Goal: Task Accomplishment & Management: Use online tool/utility

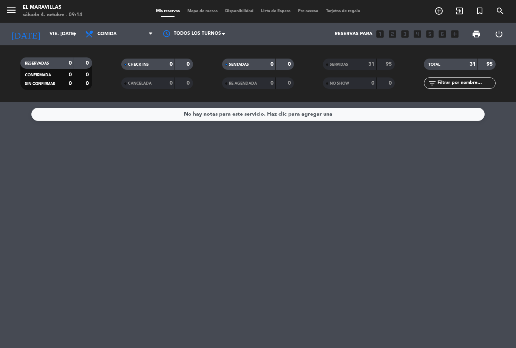
click at [37, 9] on div "El Maravillas" at bounding box center [53, 8] width 60 height 8
click at [204, 36] on div at bounding box center [195, 33] width 76 height 17
click at [209, 37] on div at bounding box center [195, 33] width 76 height 17
click at [56, 35] on input "vie. [DATE]" at bounding box center [78, 34] width 64 height 13
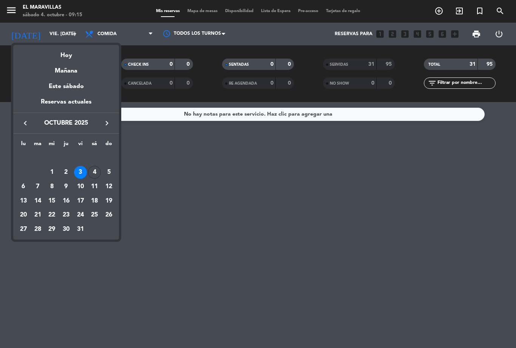
click at [90, 168] on div "4" at bounding box center [94, 172] width 13 height 13
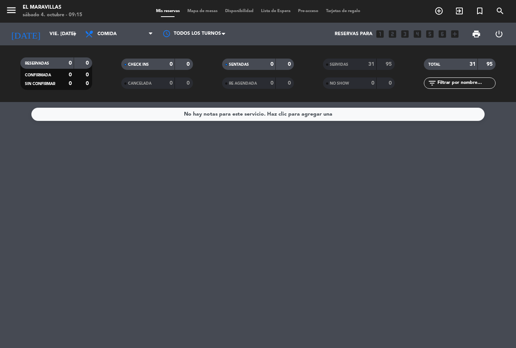
type input "sáb. [DATE]"
click at [121, 35] on span "Comida" at bounding box center [119, 34] width 76 height 17
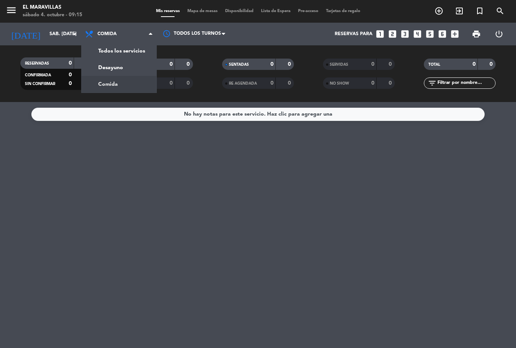
click at [131, 67] on div "menu El Maravillas sábado 4. octubre - 09:15 Mis reservas Mapa de mesas Disponi…" at bounding box center [258, 51] width 516 height 102
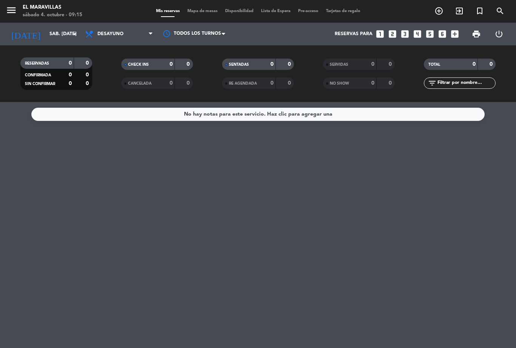
click at [201, 6] on div "menu El Maravillas sábado 4. octubre - 09:15 Mis reservas Mapa de mesas Disponi…" at bounding box center [258, 11] width 516 height 23
click at [203, 13] on span "Mapa de mesas" at bounding box center [203, 11] width 38 height 4
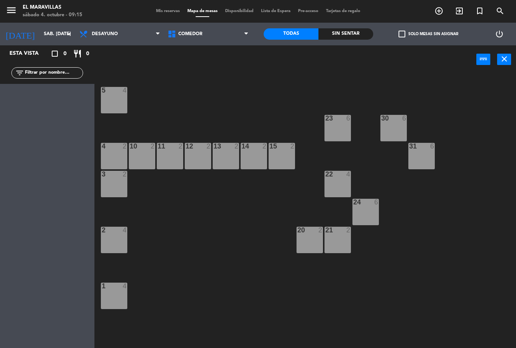
click at [119, 173] on div at bounding box center [114, 174] width 12 height 7
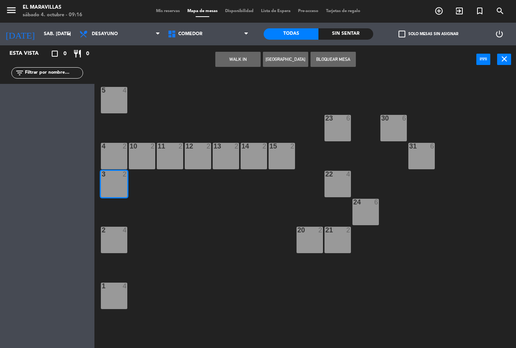
click at [116, 157] on div "4 2" at bounding box center [114, 156] width 26 height 26
click at [233, 62] on button "WALK IN" at bounding box center [237, 59] width 45 height 15
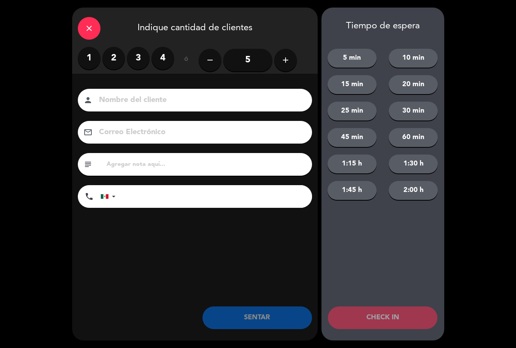
click at [140, 60] on label "3" at bounding box center [138, 58] width 23 height 23
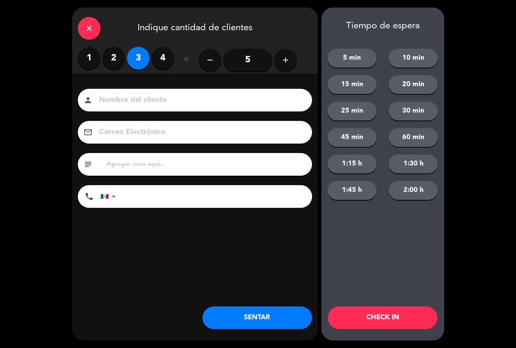
click at [265, 308] on button "SENTAR" at bounding box center [258, 318] width 110 height 23
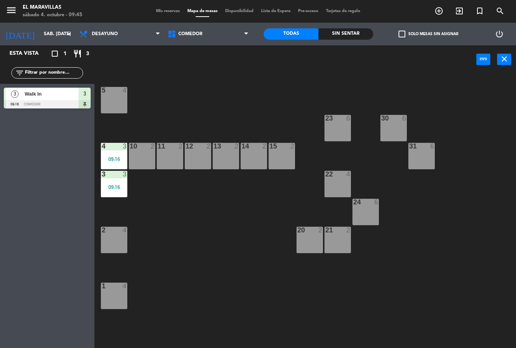
click at [287, 153] on div "15 2" at bounding box center [282, 156] width 26 height 26
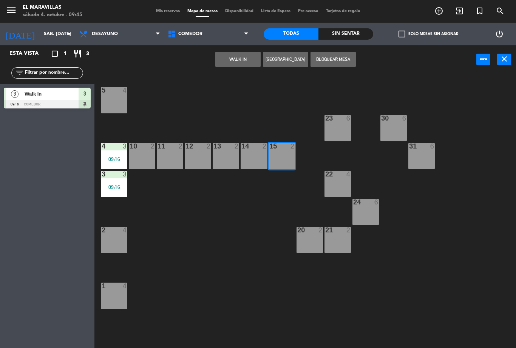
click at [235, 56] on button "WALK IN" at bounding box center [237, 59] width 45 height 15
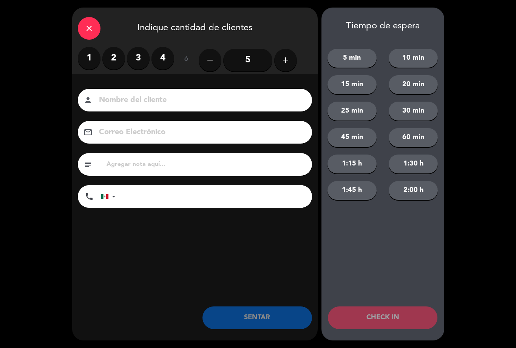
click at [85, 58] on label "1" at bounding box center [89, 58] width 23 height 23
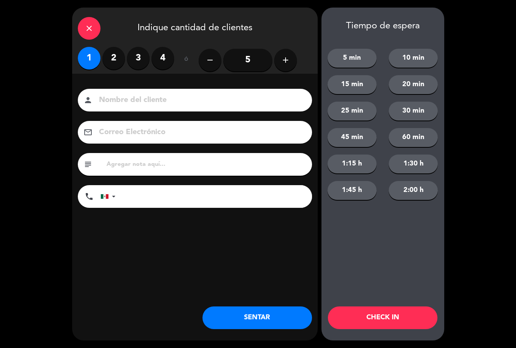
click at [260, 310] on button "SENTAR" at bounding box center [258, 318] width 110 height 23
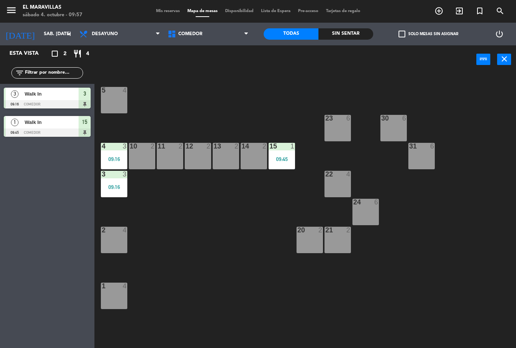
click at [326, 178] on div "22" at bounding box center [326, 174] width 0 height 7
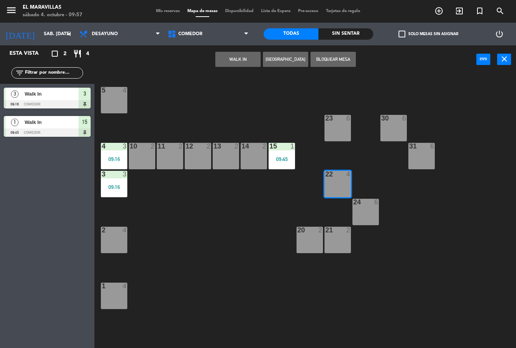
click at [234, 57] on button "WALK IN" at bounding box center [237, 59] width 45 height 15
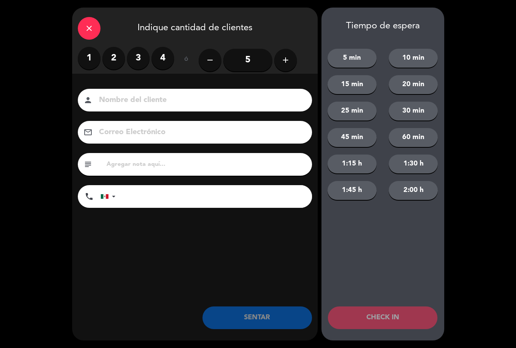
click at [110, 57] on label "2" at bounding box center [113, 58] width 23 height 23
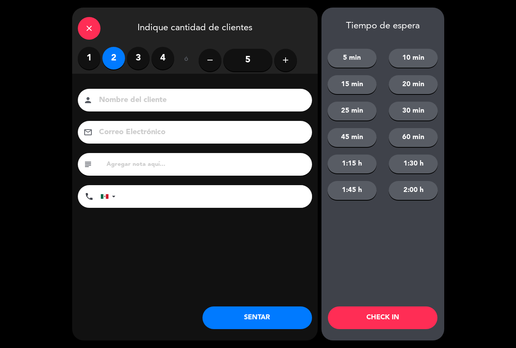
click at [284, 307] on button "SENTAR" at bounding box center [258, 318] width 110 height 23
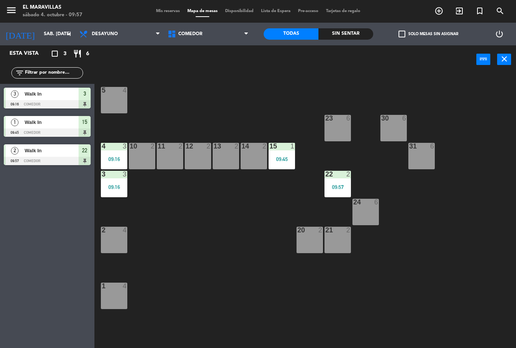
click at [368, 220] on div "24 6" at bounding box center [366, 212] width 26 height 26
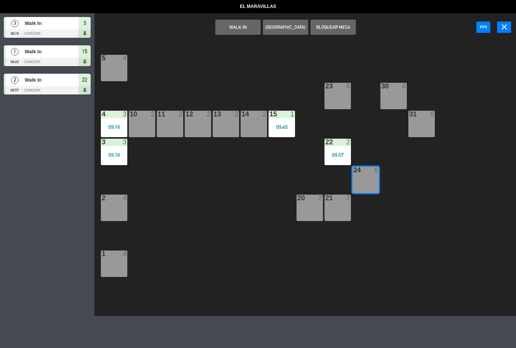
select select
